Goal: Task Accomplishment & Management: Manage account settings

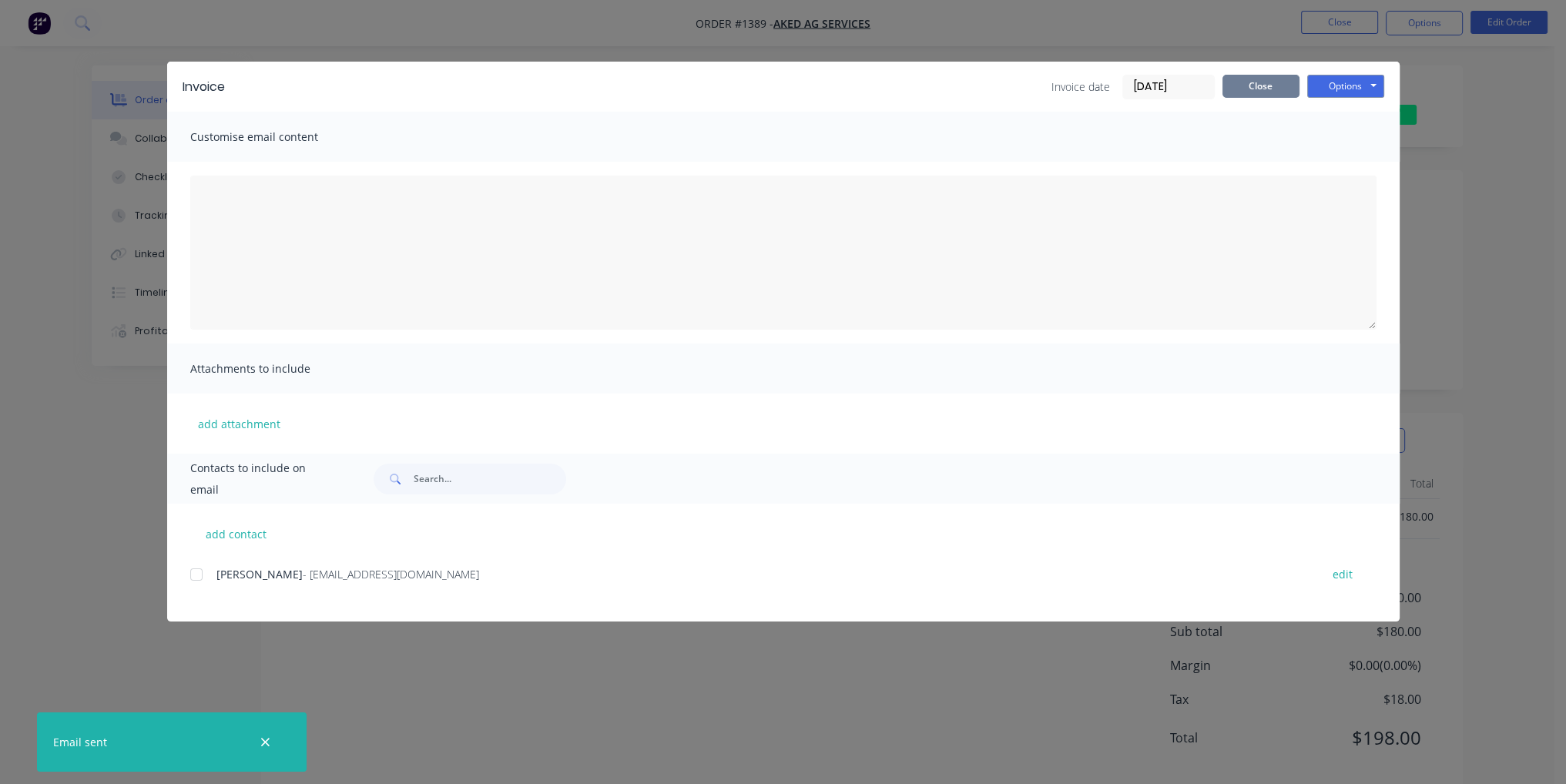
click at [1273, 95] on button "Close" at bounding box center [1260, 86] width 77 height 23
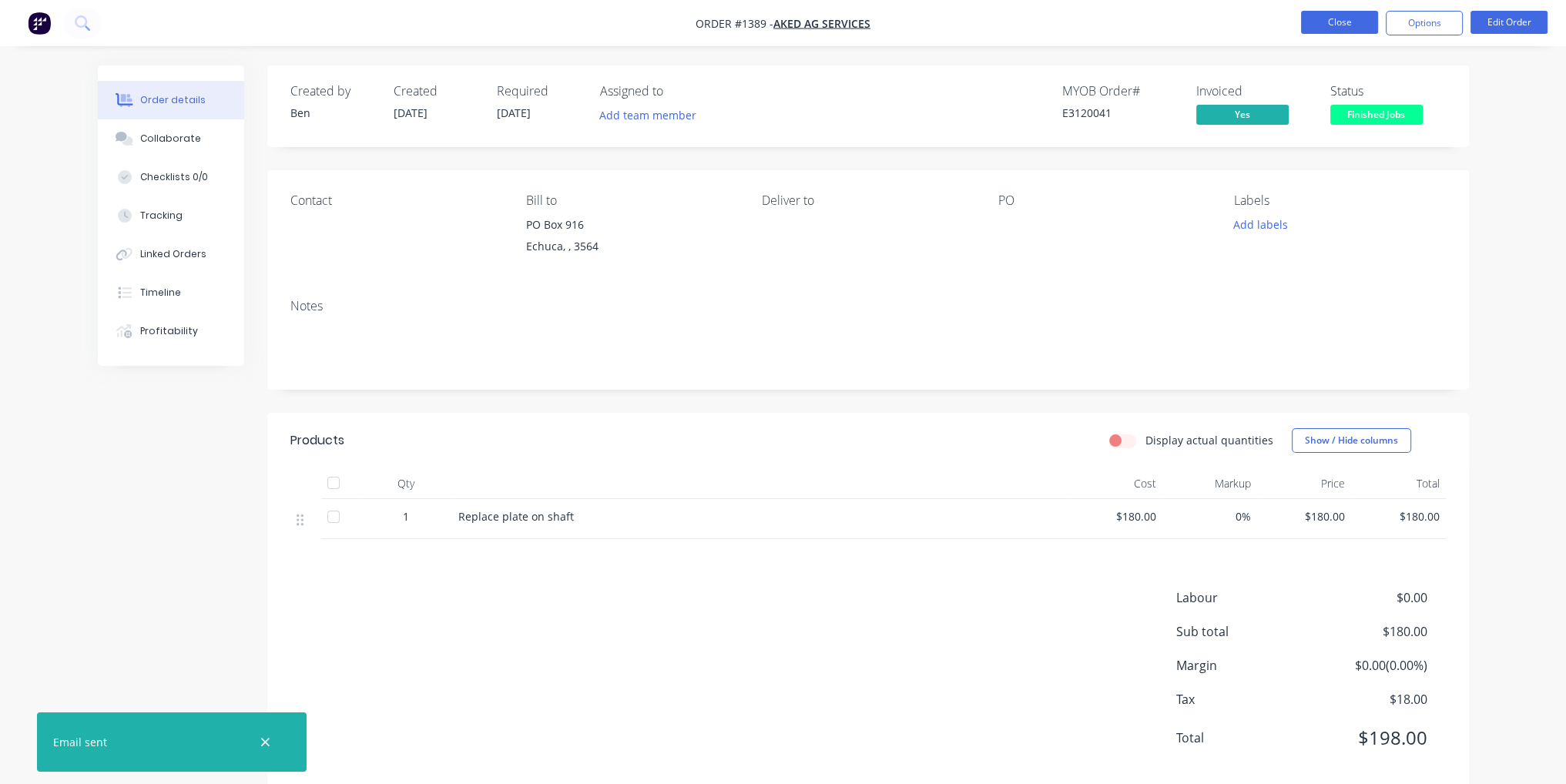
click at [1342, 21] on button "Close" at bounding box center [1340, 22] width 77 height 23
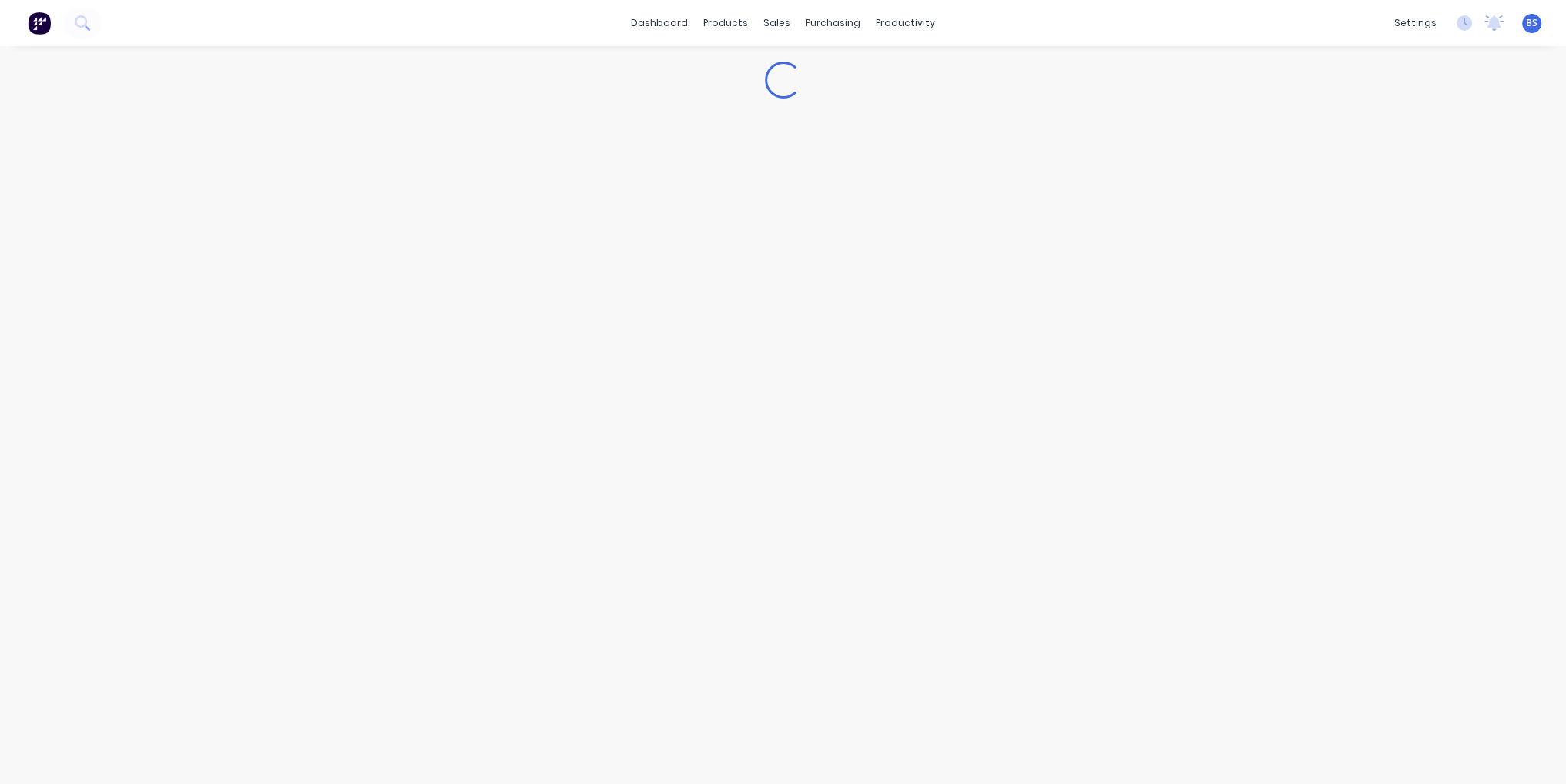
click at [1342, 21] on div "dashboard products sales purchasing productivity dashboard products Product Cat…" at bounding box center [783, 23] width 1566 height 46
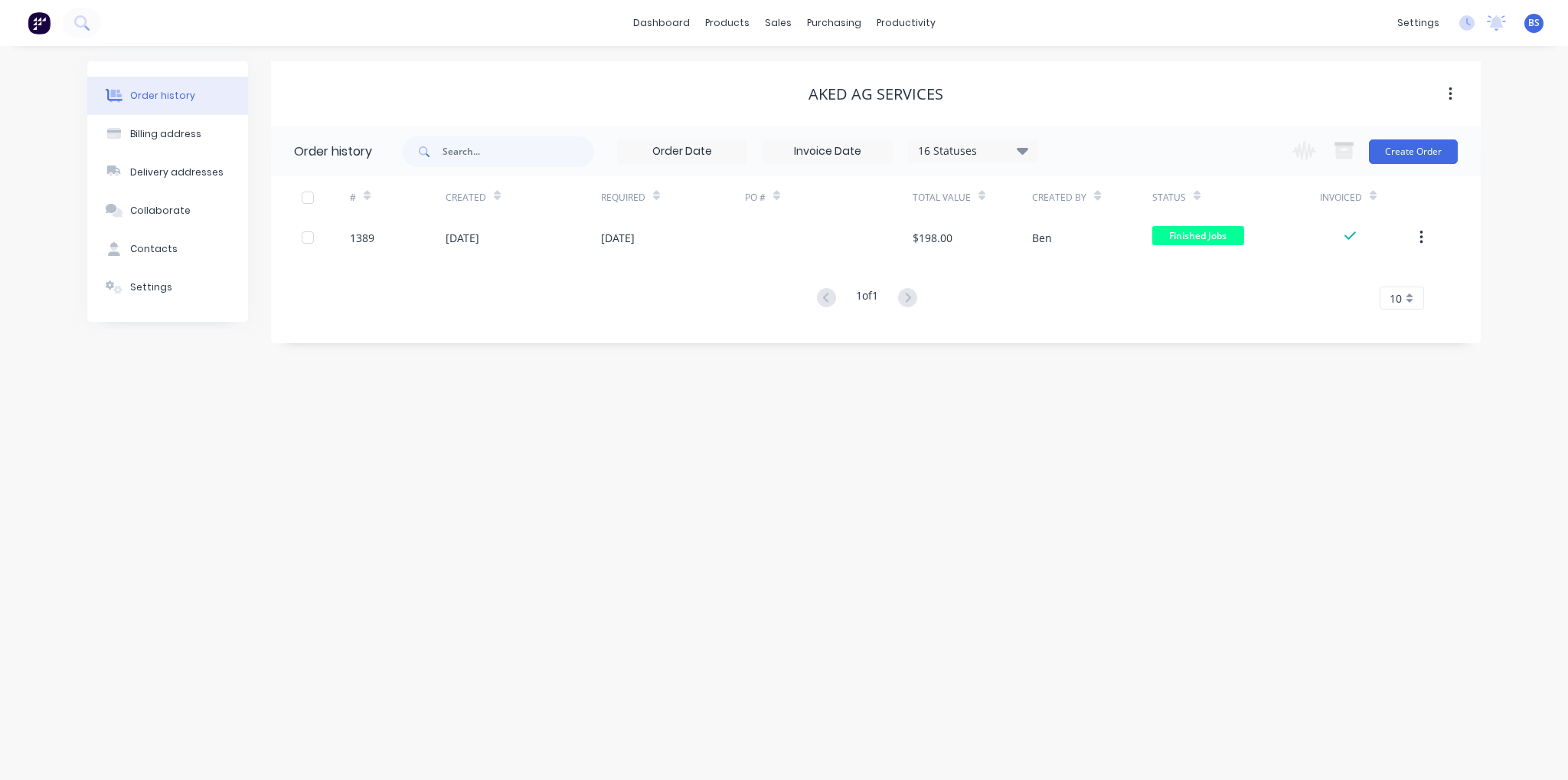
drag, startPoint x: 1335, startPoint y: 21, endPoint x: 770, endPoint y: 484, distance: 730.5
click at [770, 484] on div "Order history Billing address Delivery addresses Collaborate Contacts Settings …" at bounding box center [784, 412] width 1568 height 733
click at [873, 27] on div "productivity" at bounding box center [905, 23] width 74 height 23
click at [946, 68] on div "Workflow" at bounding box center [933, 73] width 46 height 14
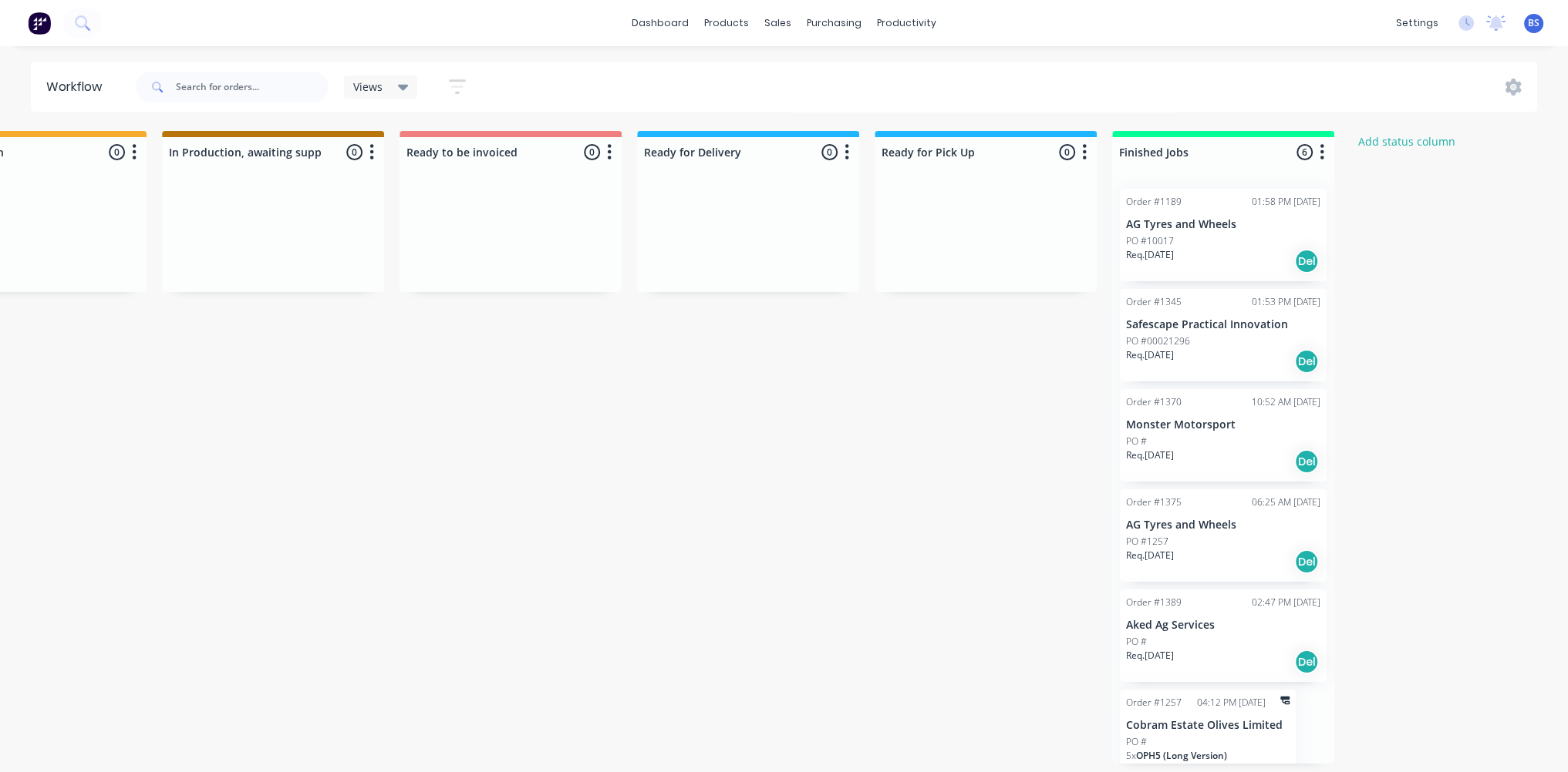
click at [601, 587] on div "Submitted 58 Status colour #273444 hex #273444 Save Cancel Summaries Total orde…" at bounding box center [454, 447] width 2572 height 633
